Goal: Check status

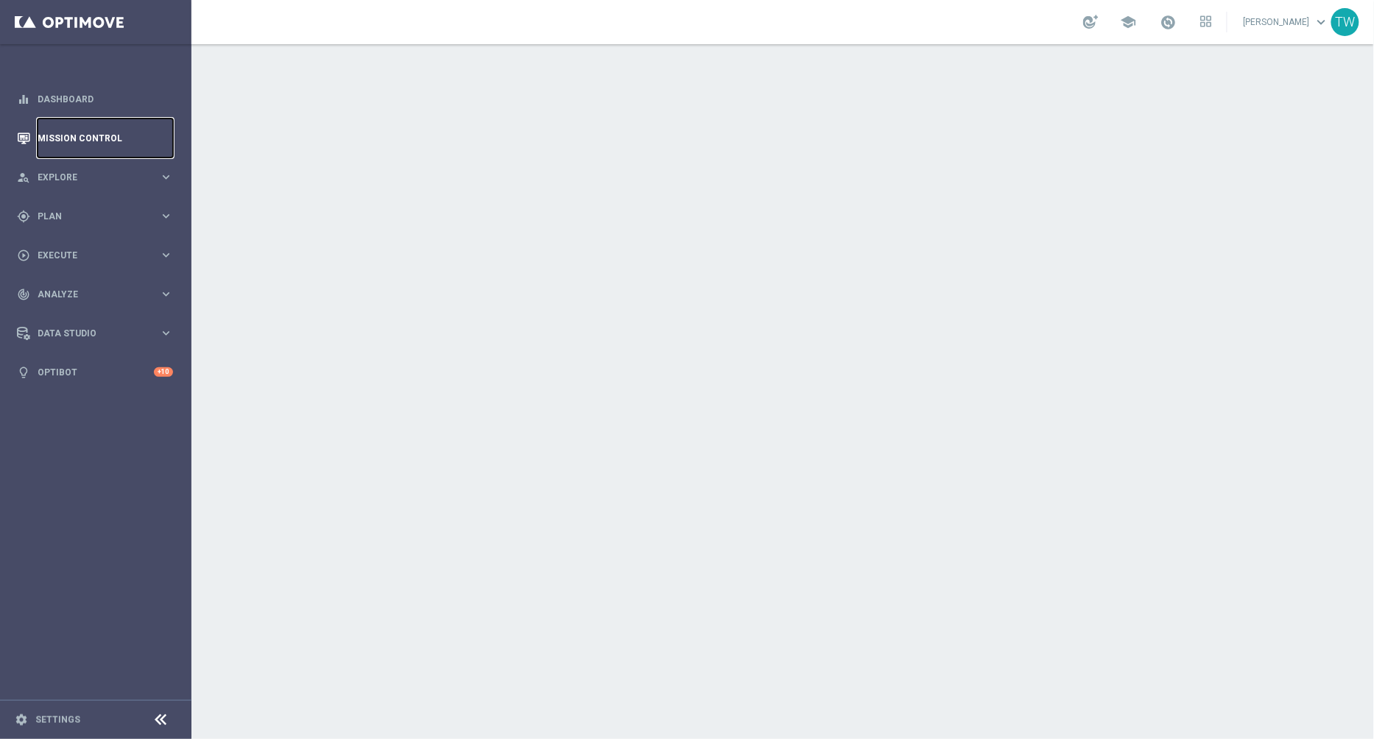
click at [98, 135] on link "Mission Control" at bounding box center [105, 138] width 135 height 39
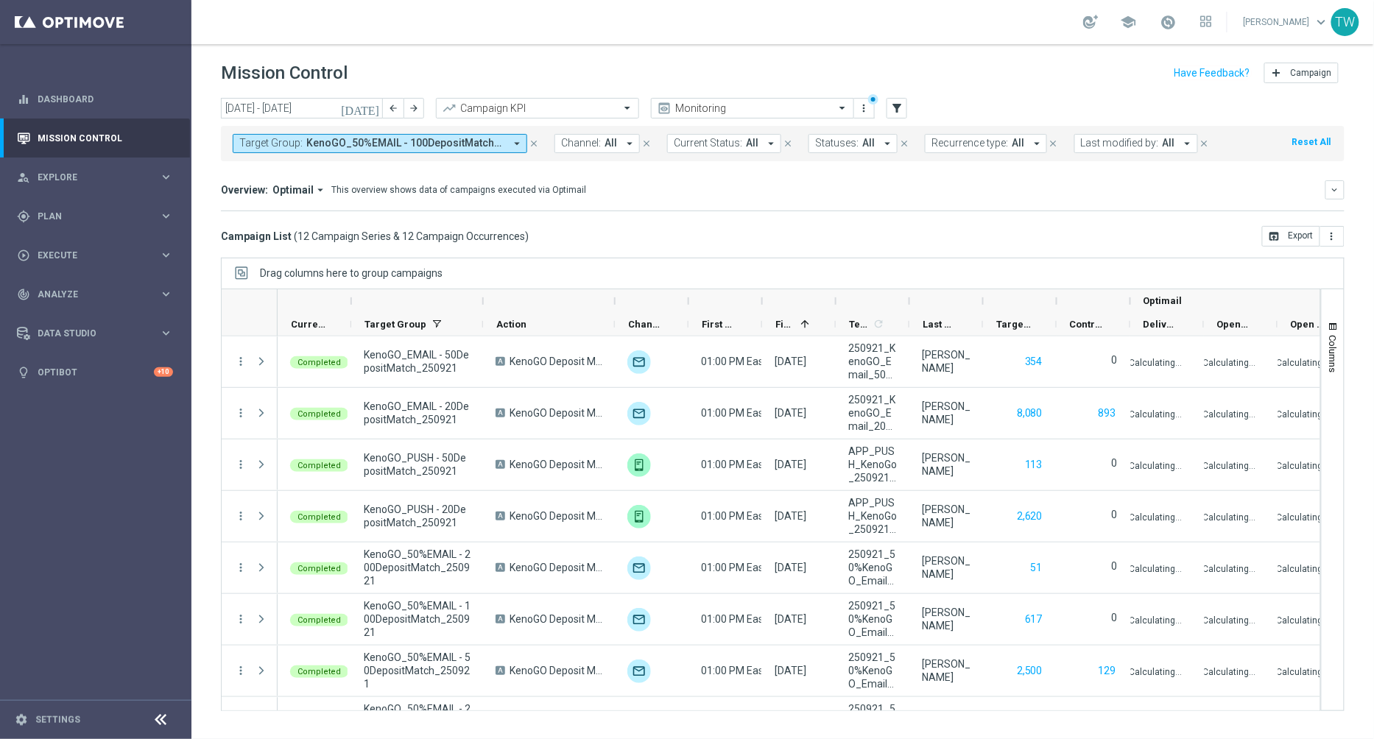
click at [433, 134] on button "Target Group: KenoGO_50%EMAIL - 100DepositMatch_250921, KenoGO_50%EMAIL - 200De…" at bounding box center [380, 143] width 294 height 19
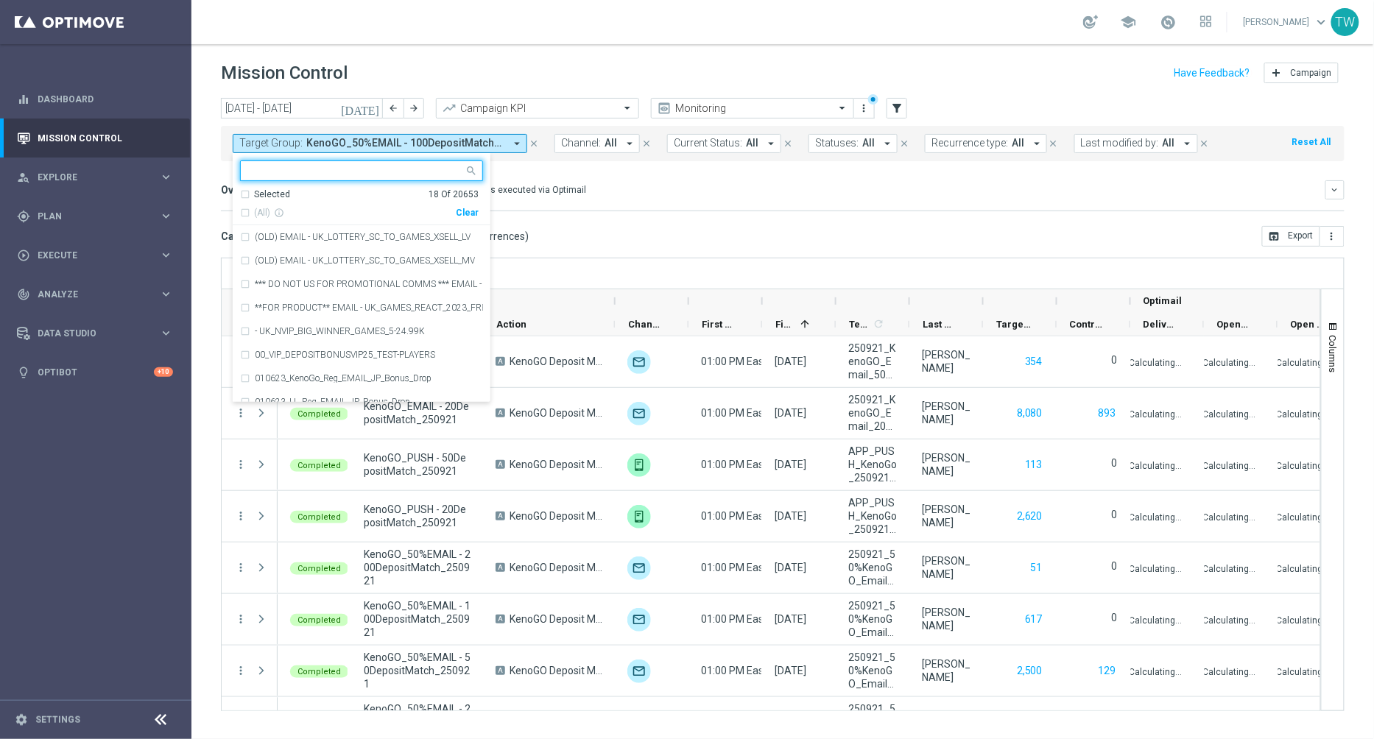
click at [481, 205] on div "Selected 18 Of 20653 (All) info_outline Clear" at bounding box center [362, 207] width 258 height 38
click at [473, 205] on div "(All) info_outline Clear" at bounding box center [359, 210] width 238 height 18
click at [0, 0] on div "Clear" at bounding box center [0, 0] width 0 height 0
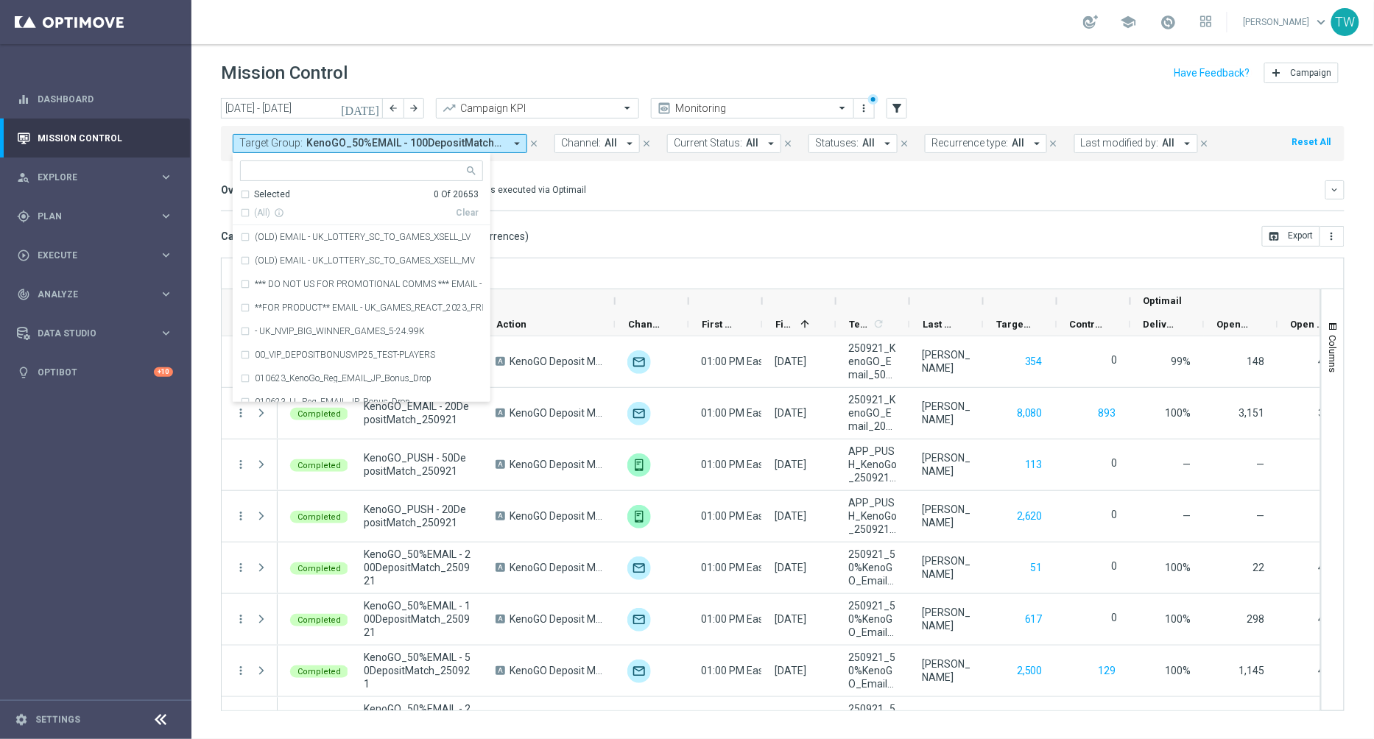
click at [350, 178] on div at bounding box center [355, 172] width 218 height 15
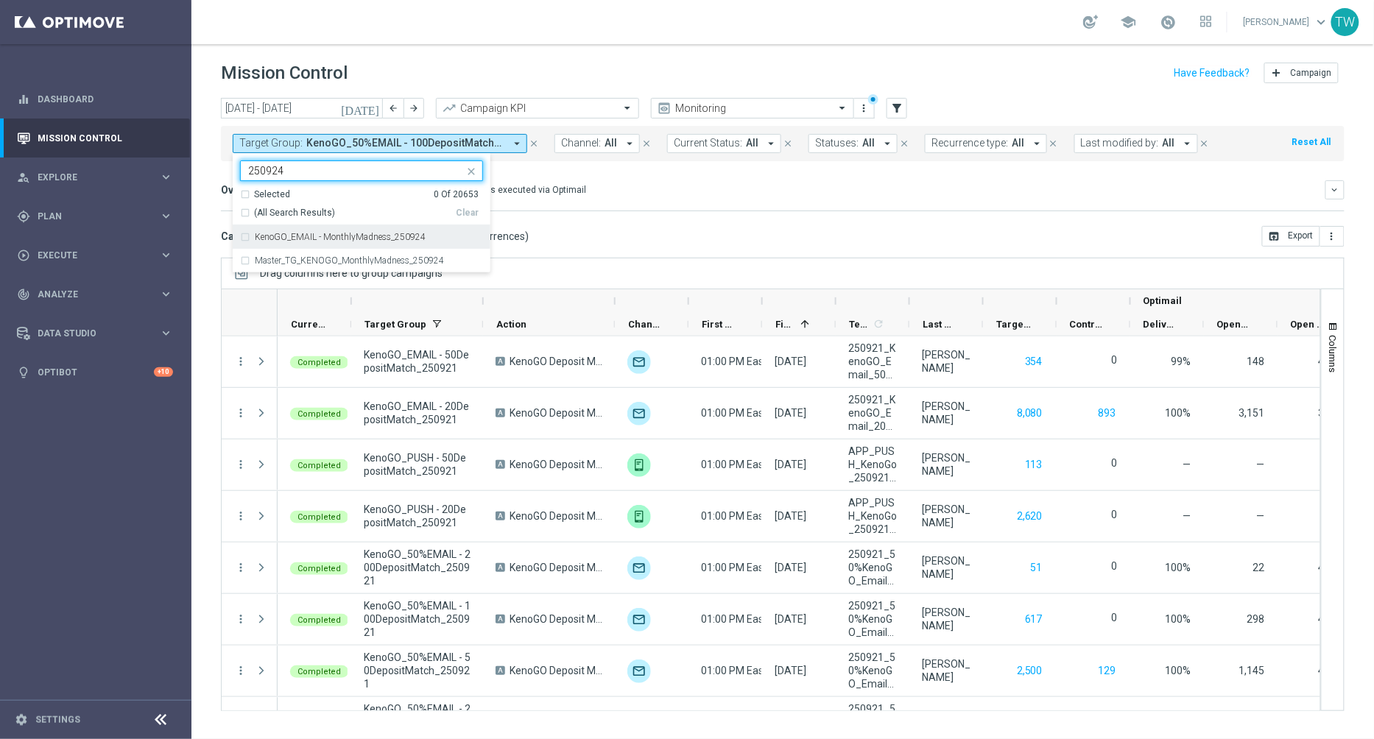
click at [291, 213] on span "(All Search Results)" at bounding box center [294, 213] width 81 height 13
type input "250924"
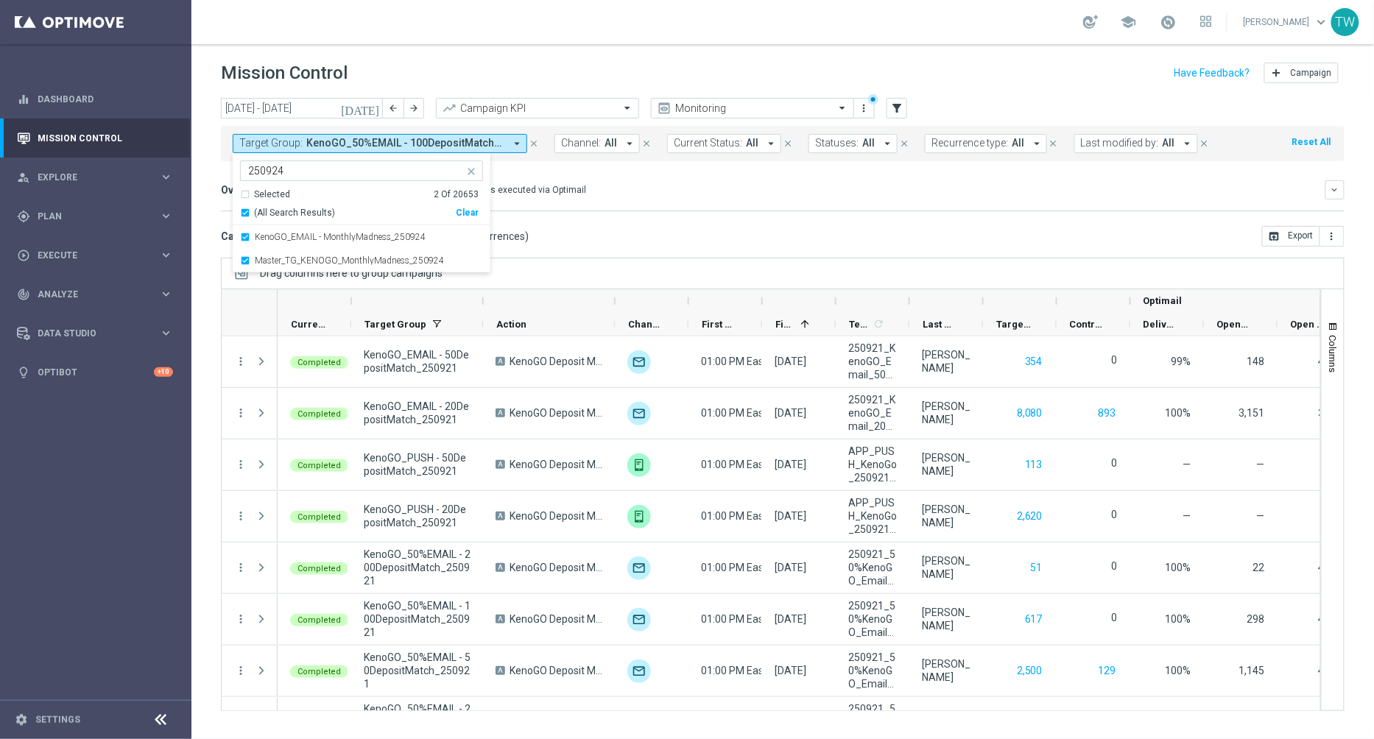
click at [599, 200] on div "Overview: Optimail arrow_drop_down This overview shows data of campaigns execut…" at bounding box center [782, 195] width 1123 height 31
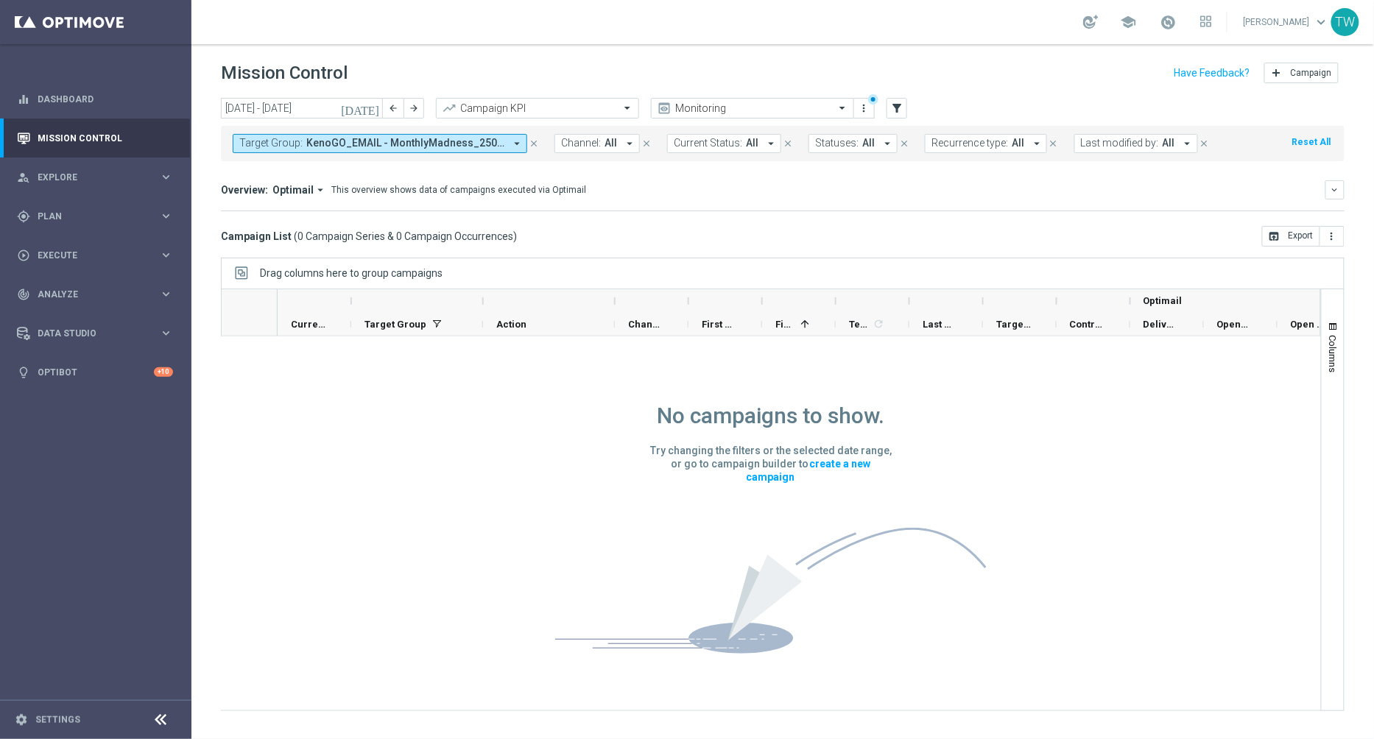
click at [367, 99] on button "[DATE]" at bounding box center [361, 109] width 44 height 22
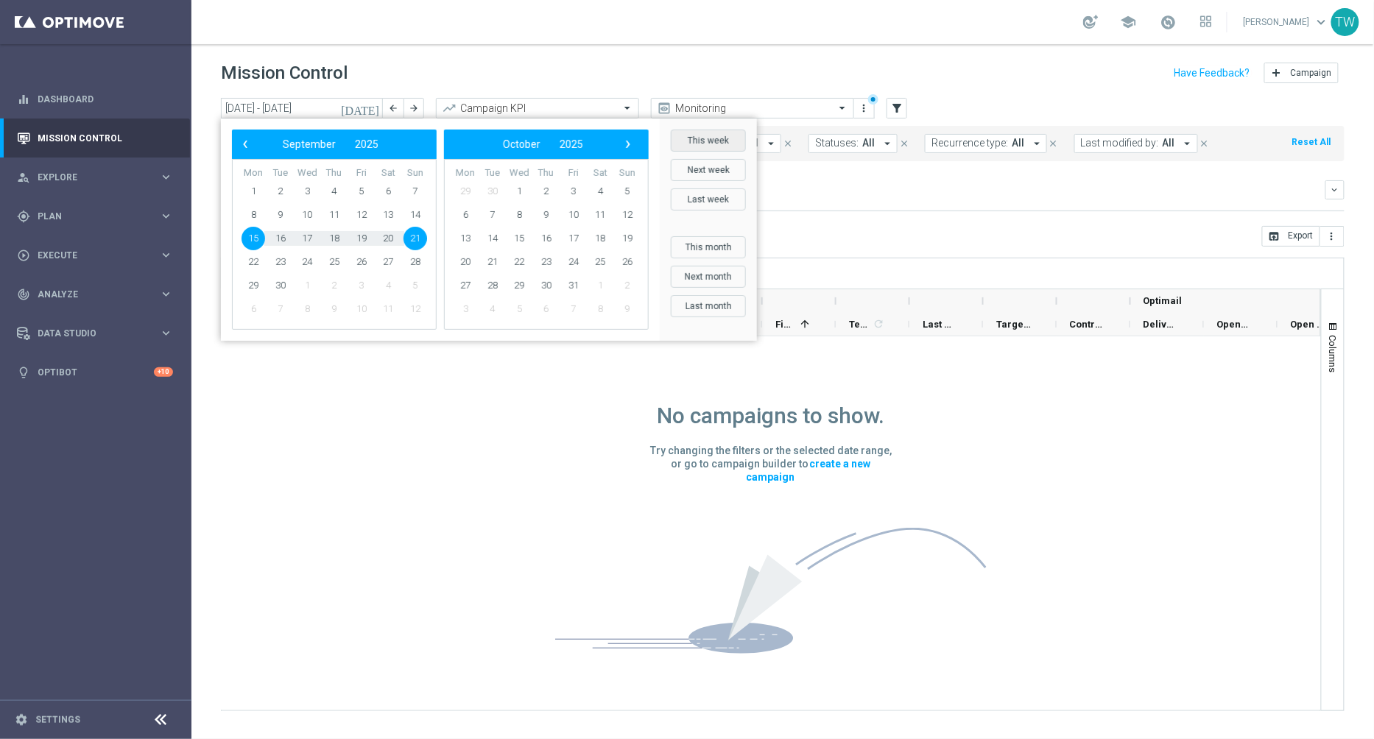
click at [710, 142] on button "This week" at bounding box center [708, 141] width 75 height 22
type input "[DATE] - [DATE]"
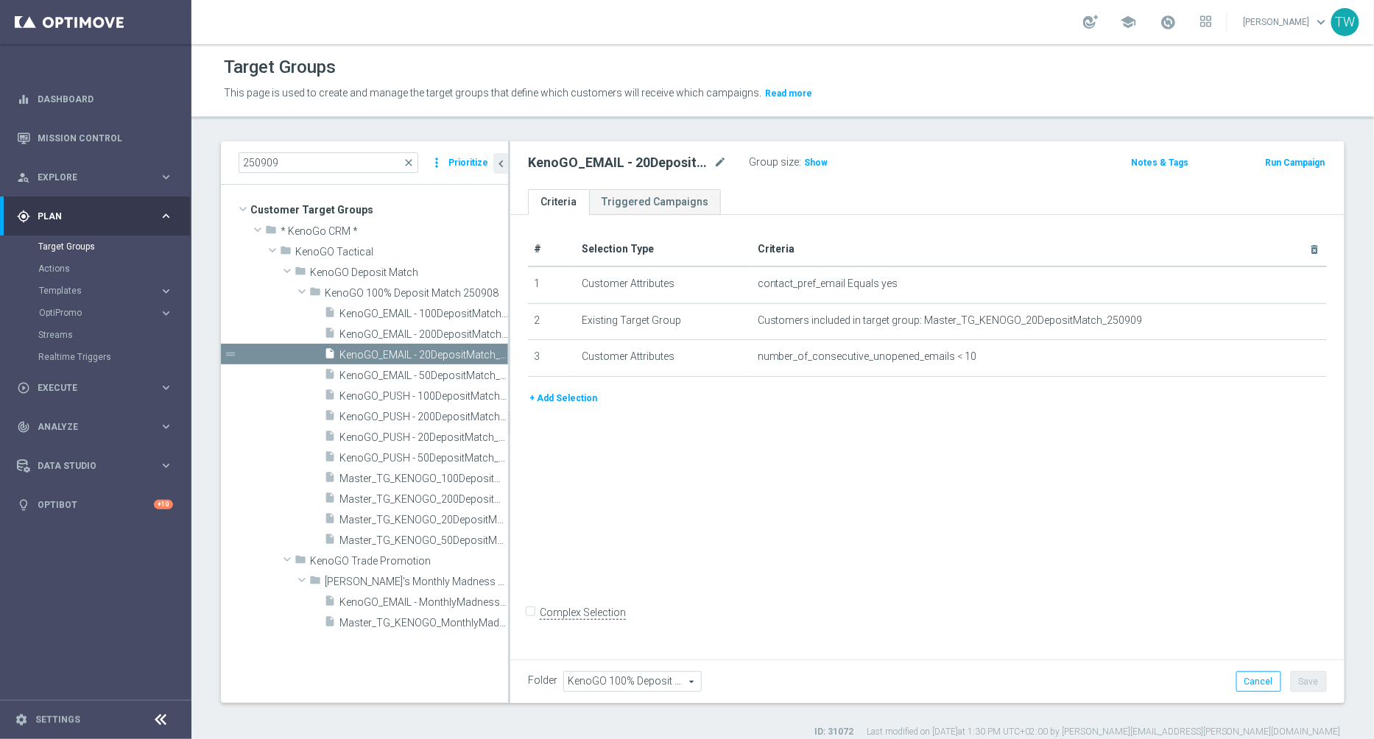
scroll to position [13, 0]
